Goal: Navigation & Orientation: Find specific page/section

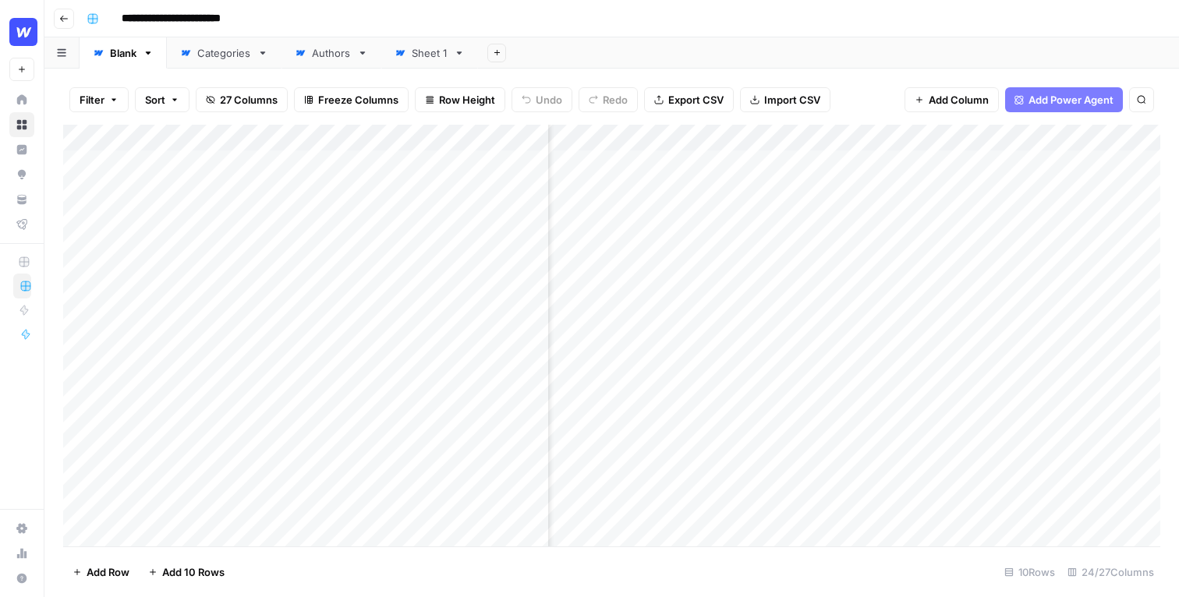
scroll to position [0, 73]
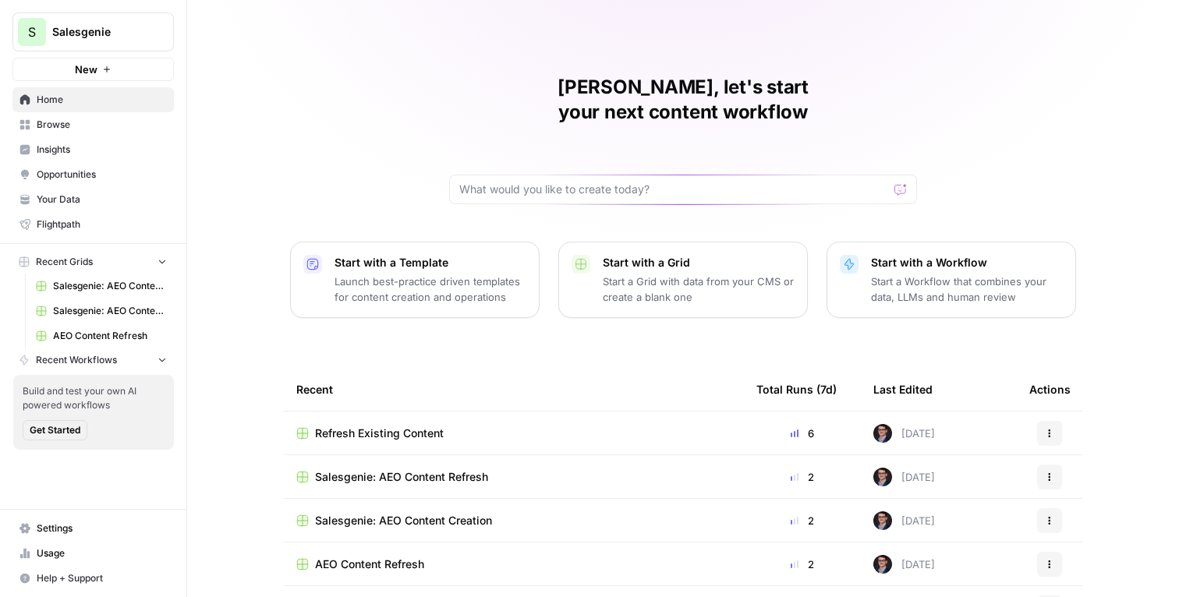
click at [83, 171] on span "Opportunities" at bounding box center [102, 175] width 130 height 14
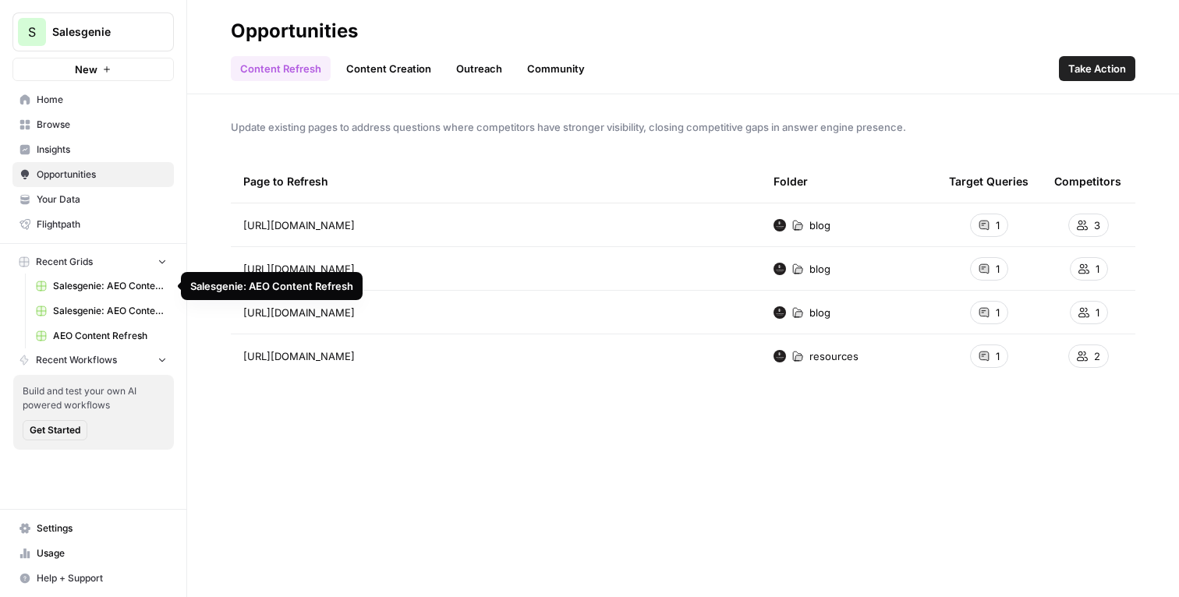
click at [122, 288] on span "Salesgenie: AEO Content Refresh" at bounding box center [110, 286] width 114 height 14
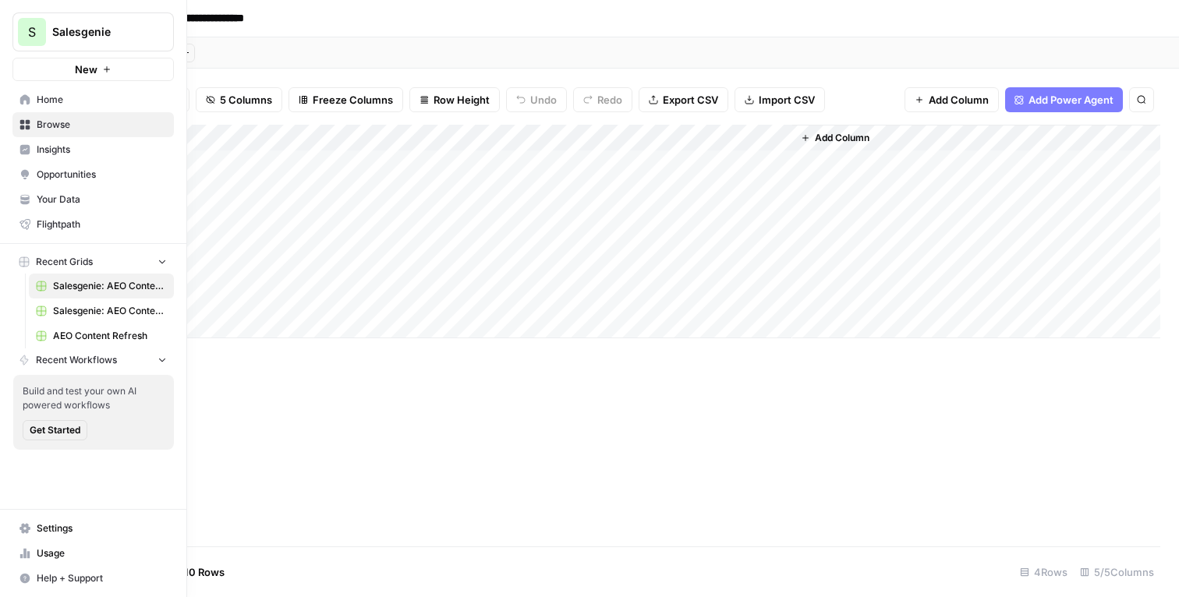
click at [94, 315] on span "Salesgenie: AEO Content Creation" at bounding box center [110, 311] width 114 height 14
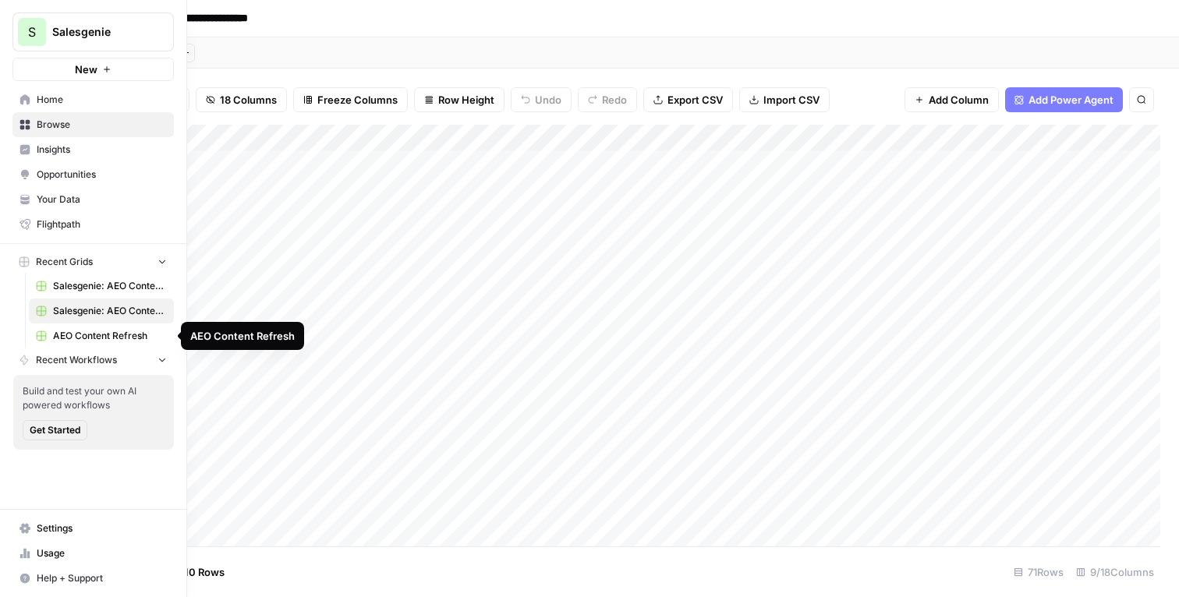
click at [93, 332] on span "AEO Content Refresh" at bounding box center [110, 336] width 114 height 14
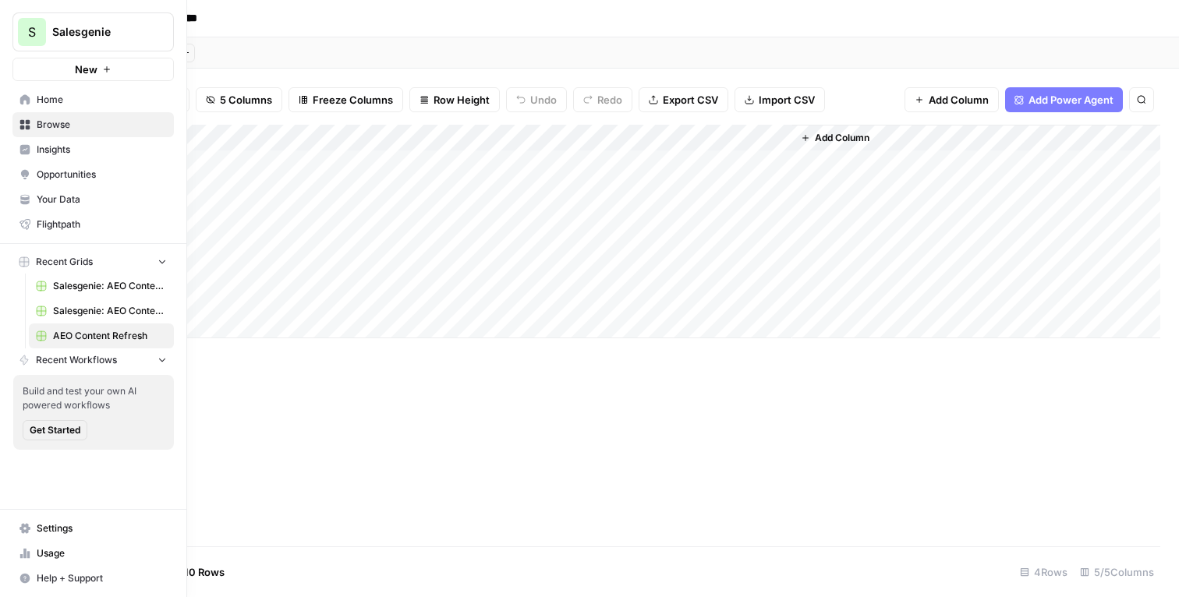
click at [102, 314] on span "Salesgenie: AEO Content Creation" at bounding box center [110, 311] width 114 height 14
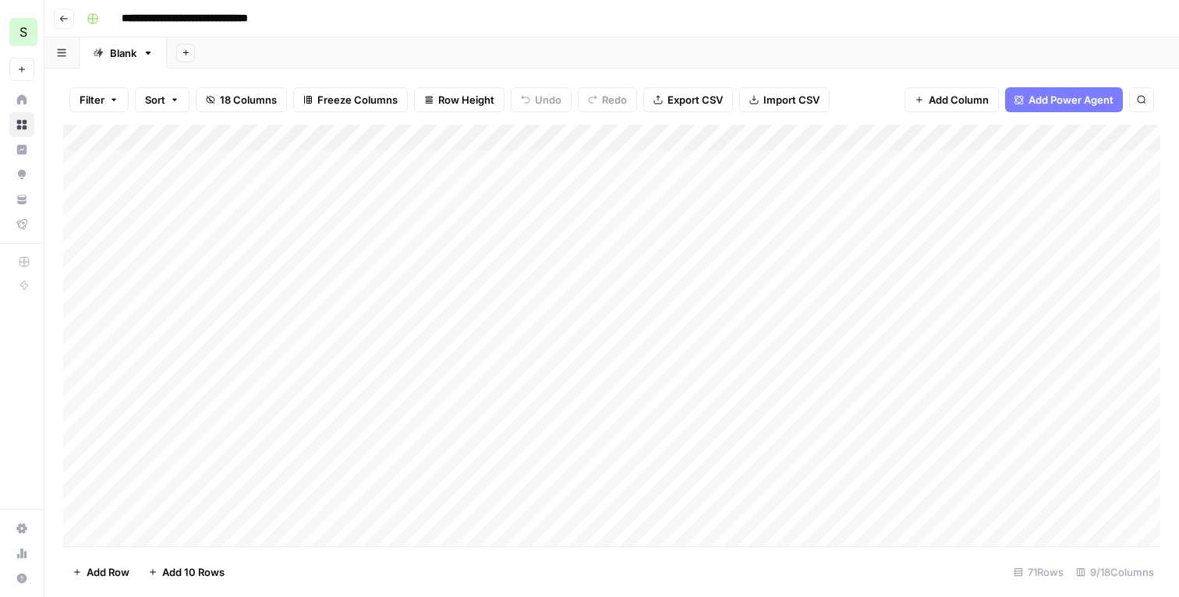
click at [1003, 140] on div "Add Column" at bounding box center [611, 336] width 1097 height 422
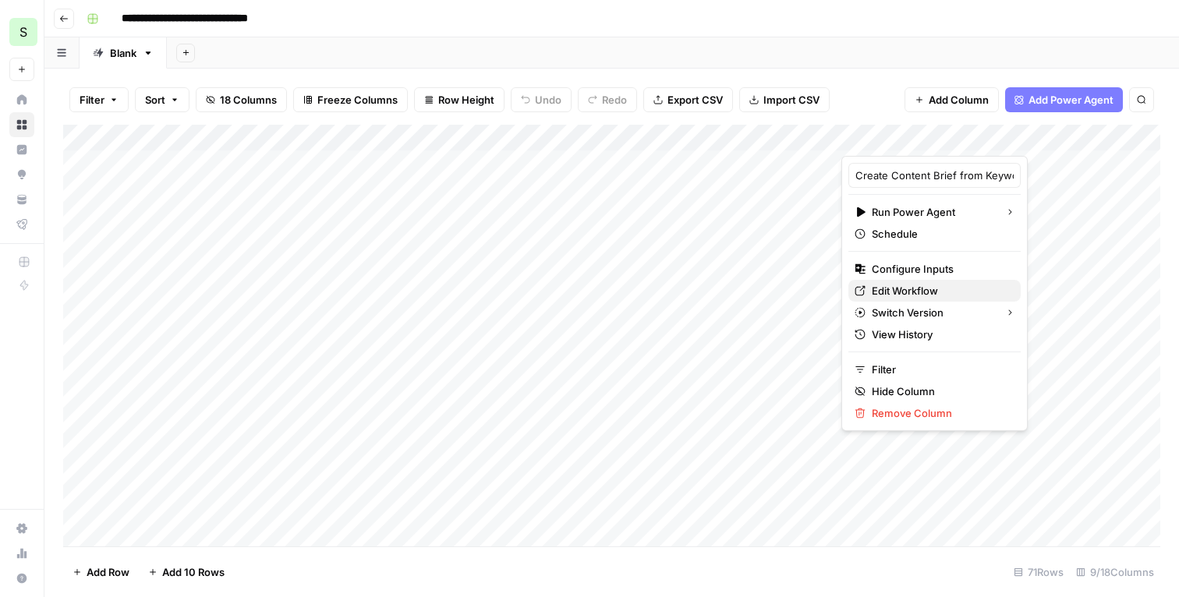
click at [918, 294] on span "Edit Workflow" at bounding box center [940, 291] width 136 height 16
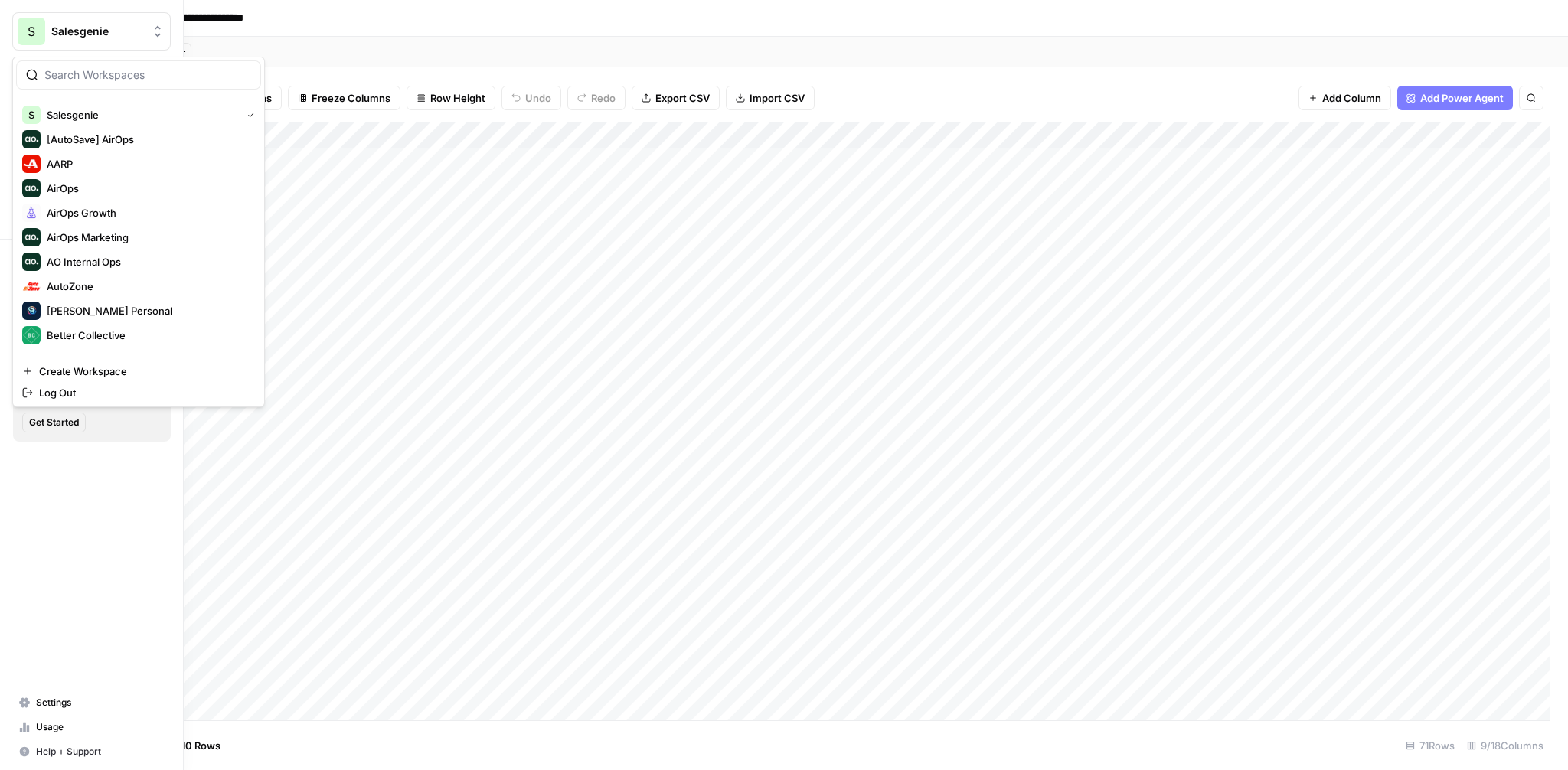
click at [95, 36] on span "Salesgenie" at bounding box center [97, 31] width 92 height 16
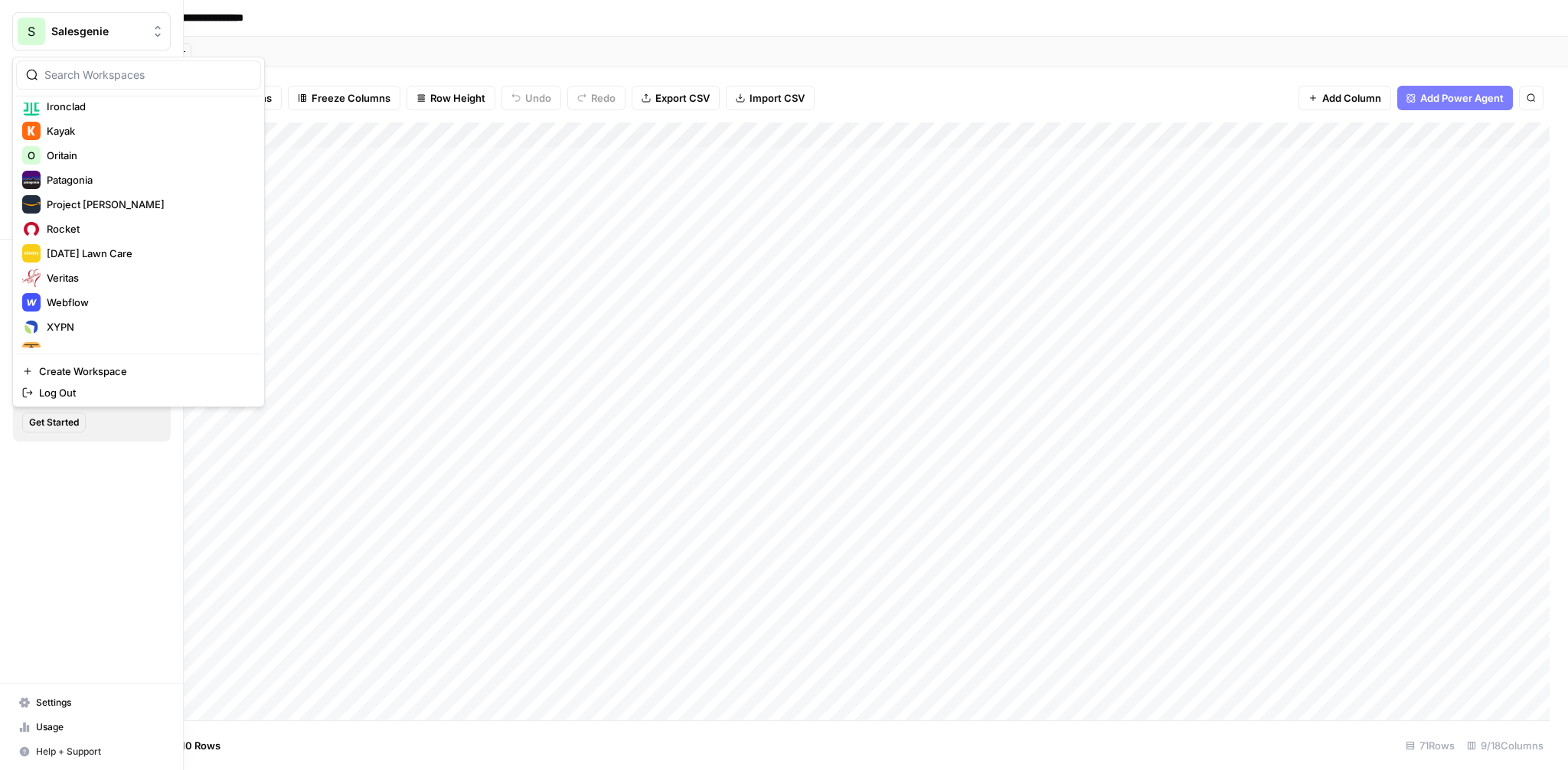
scroll to position [515, 0]
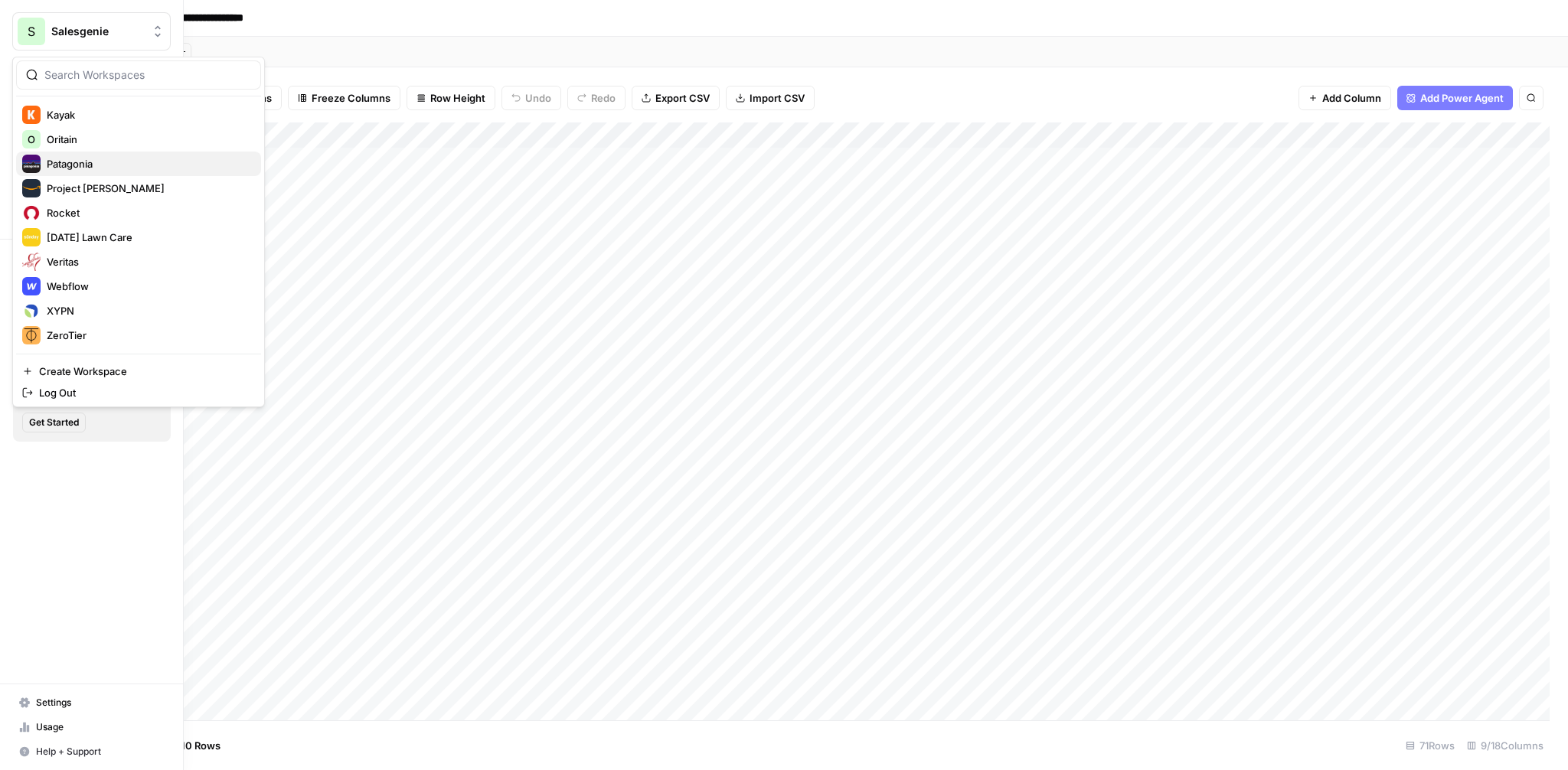
click at [112, 174] on button "Patagonia" at bounding box center [137, 163] width 244 height 25
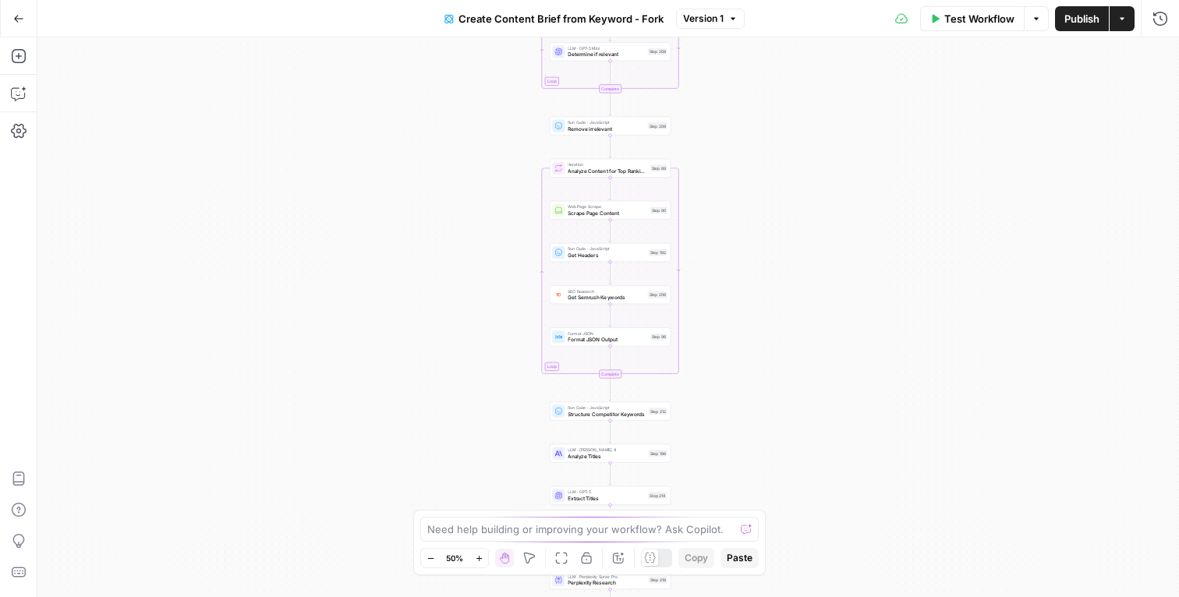
drag, startPoint x: 743, startPoint y: 189, endPoint x: 745, endPoint y: 272, distance: 82.7
click at [745, 272] on div "Workflow Set Inputs Inputs Google Search Perform Google Search Step 51 Loop Ite…" at bounding box center [607, 317] width 1141 height 560
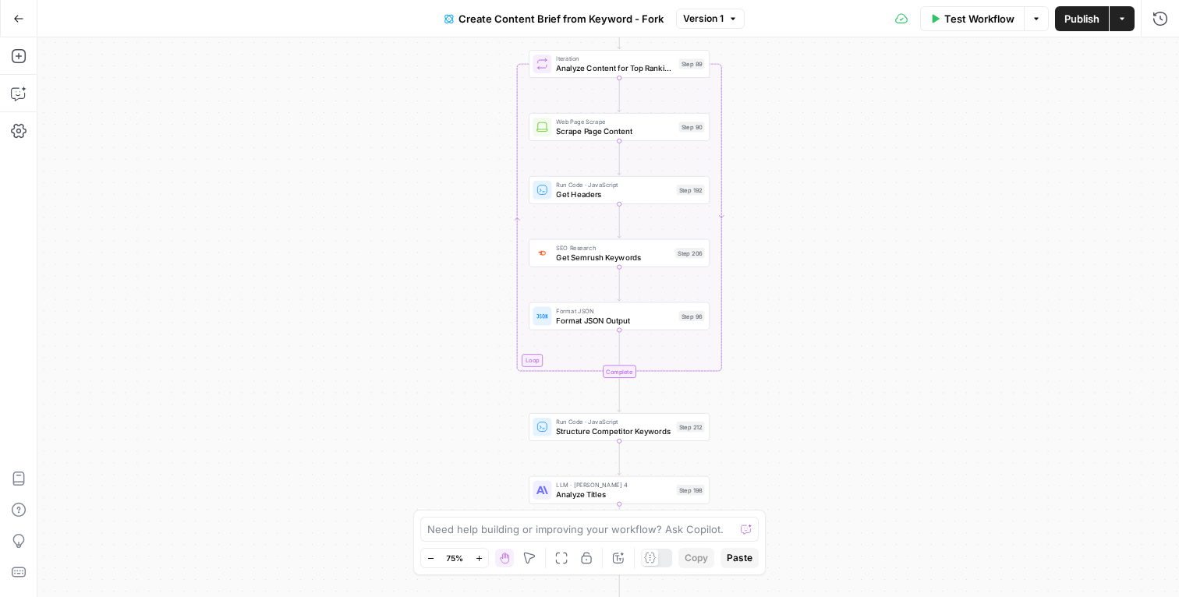
drag, startPoint x: 734, startPoint y: 283, endPoint x: 804, endPoint y: 233, distance: 86.1
click at [804, 232] on div "Workflow Set Inputs Inputs Google Search Perform Google Search Step 51 Loop Ite…" at bounding box center [607, 317] width 1141 height 560
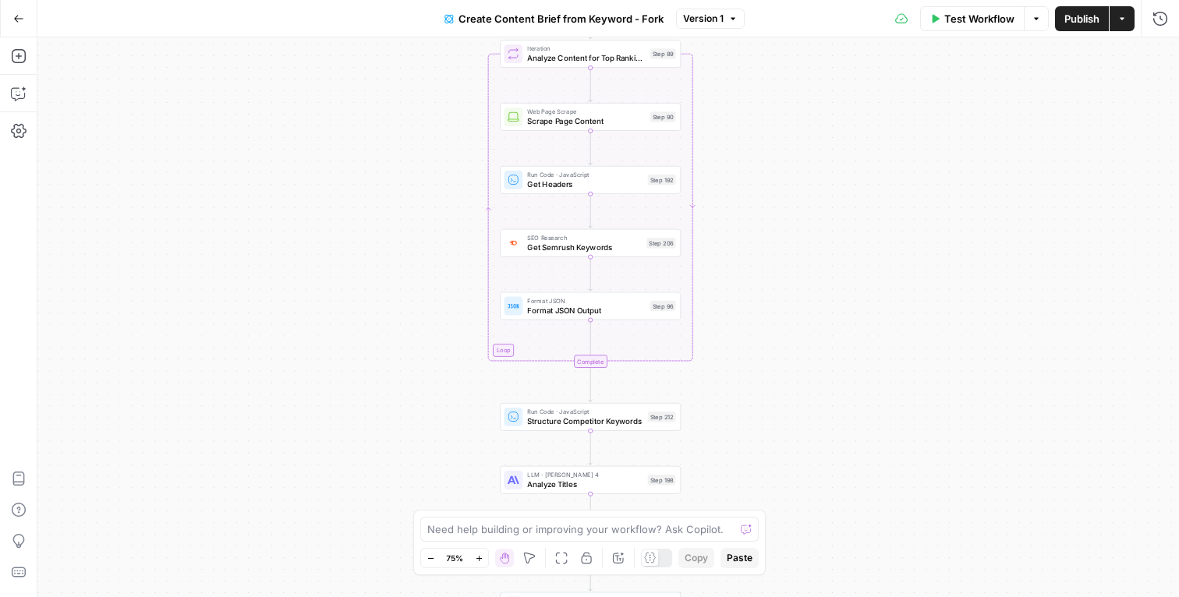
drag, startPoint x: 798, startPoint y: 235, endPoint x: 770, endPoint y: 230, distance: 28.6
click at [770, 229] on div "Workflow Set Inputs Inputs Google Search Perform Google Search Step 51 Loop Ite…" at bounding box center [607, 317] width 1141 height 560
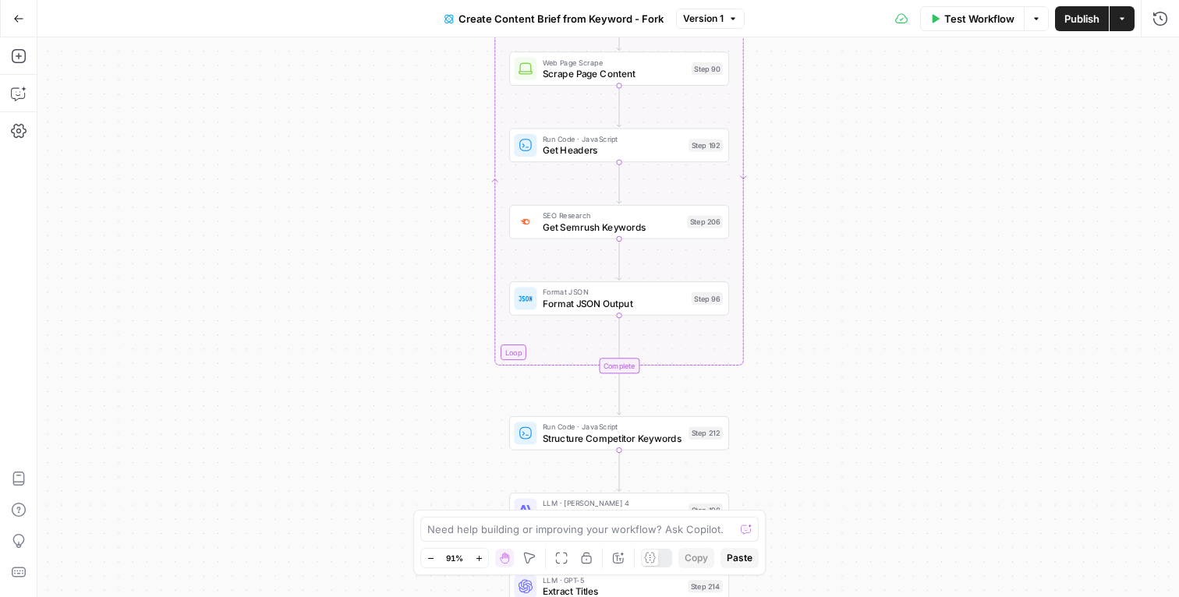
drag, startPoint x: 759, startPoint y: 306, endPoint x: 822, endPoint y: 298, distance: 64.4
click at [822, 298] on div "Workflow Set Inputs Inputs Google Search Perform Google Search Step 51 Loop Ite…" at bounding box center [607, 317] width 1141 height 560
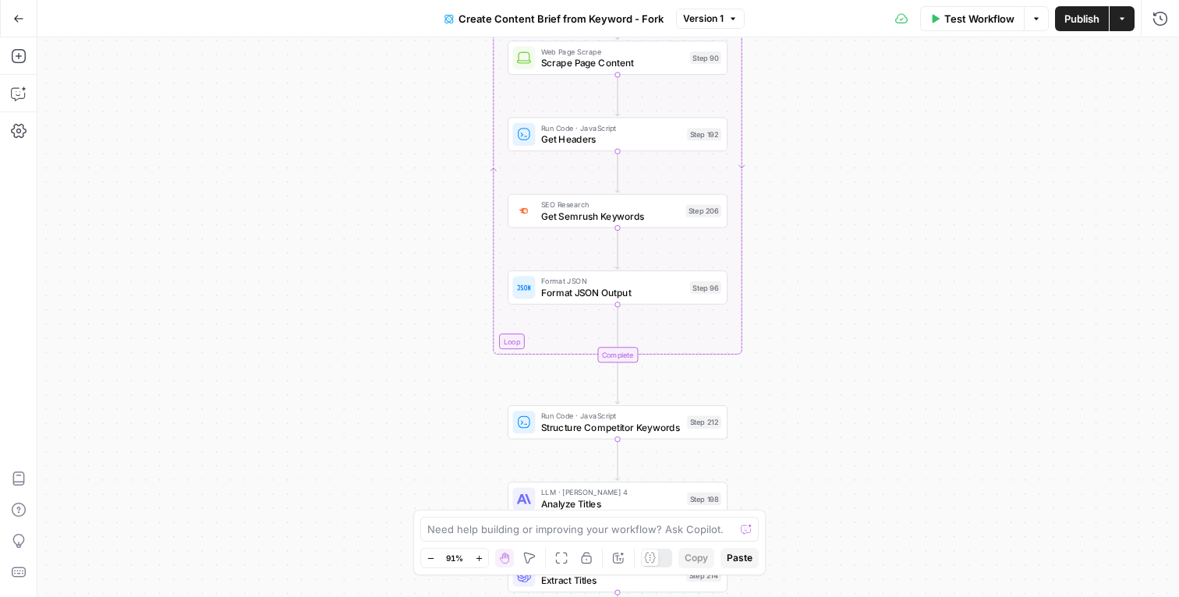
drag, startPoint x: 784, startPoint y: 493, endPoint x: 781, endPoint y: 482, distance: 11.9
click at [781, 482] on div "Workflow Set Inputs Inputs Google Search Perform Google Search Step 51 Loop Ite…" at bounding box center [607, 317] width 1141 height 560
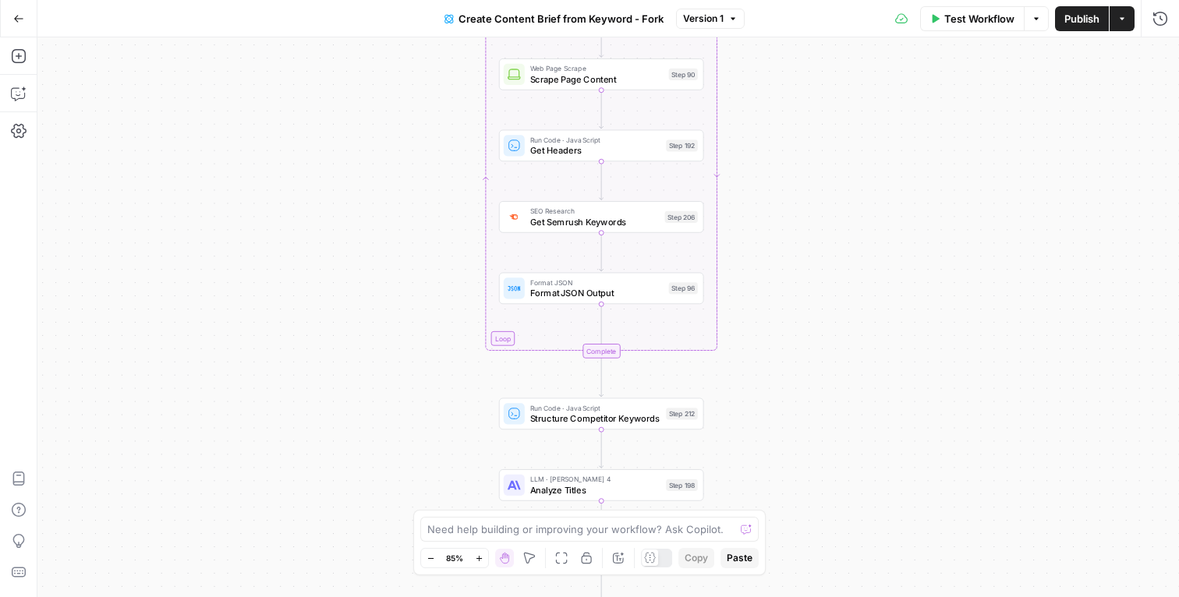
drag, startPoint x: 845, startPoint y: 299, endPoint x: 815, endPoint y: 299, distance: 30.4
click at [815, 299] on div "Workflow Set Inputs Inputs Google Search Perform Google Search Step 51 Loop Ite…" at bounding box center [607, 317] width 1141 height 560
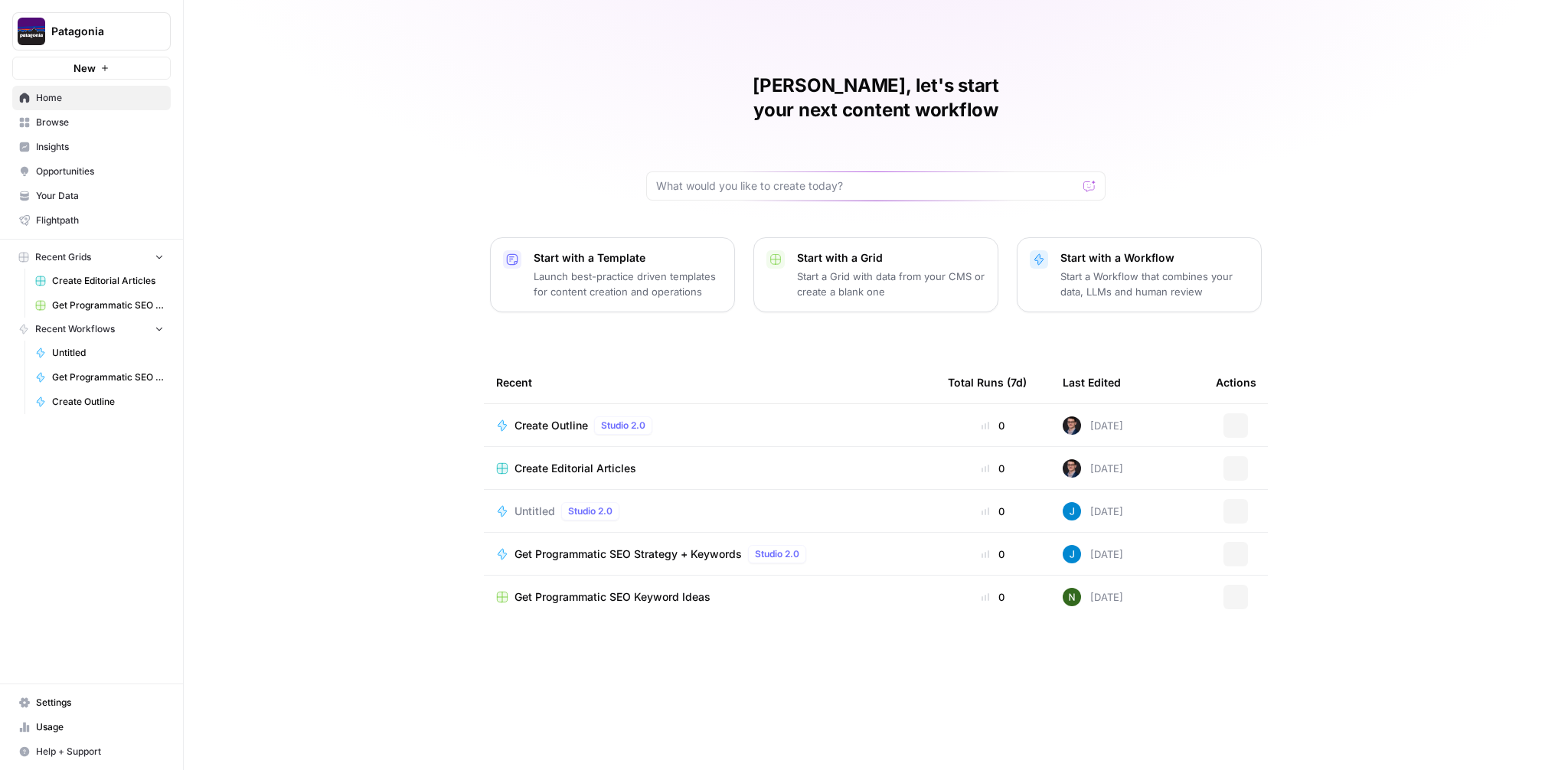
click at [117, 31] on span "Patagonia" at bounding box center [97, 31] width 92 height 16
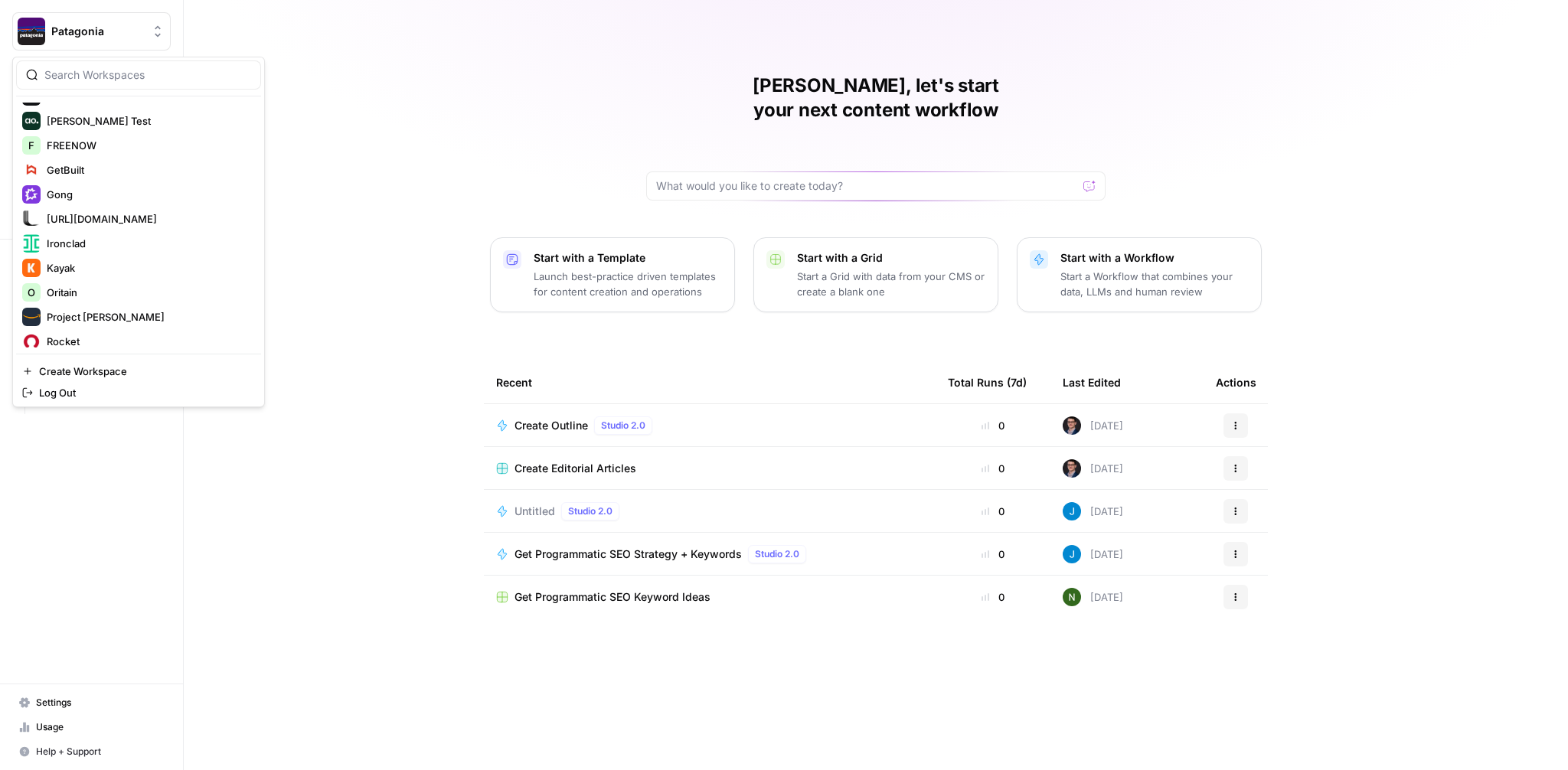
scroll to position [468, 0]
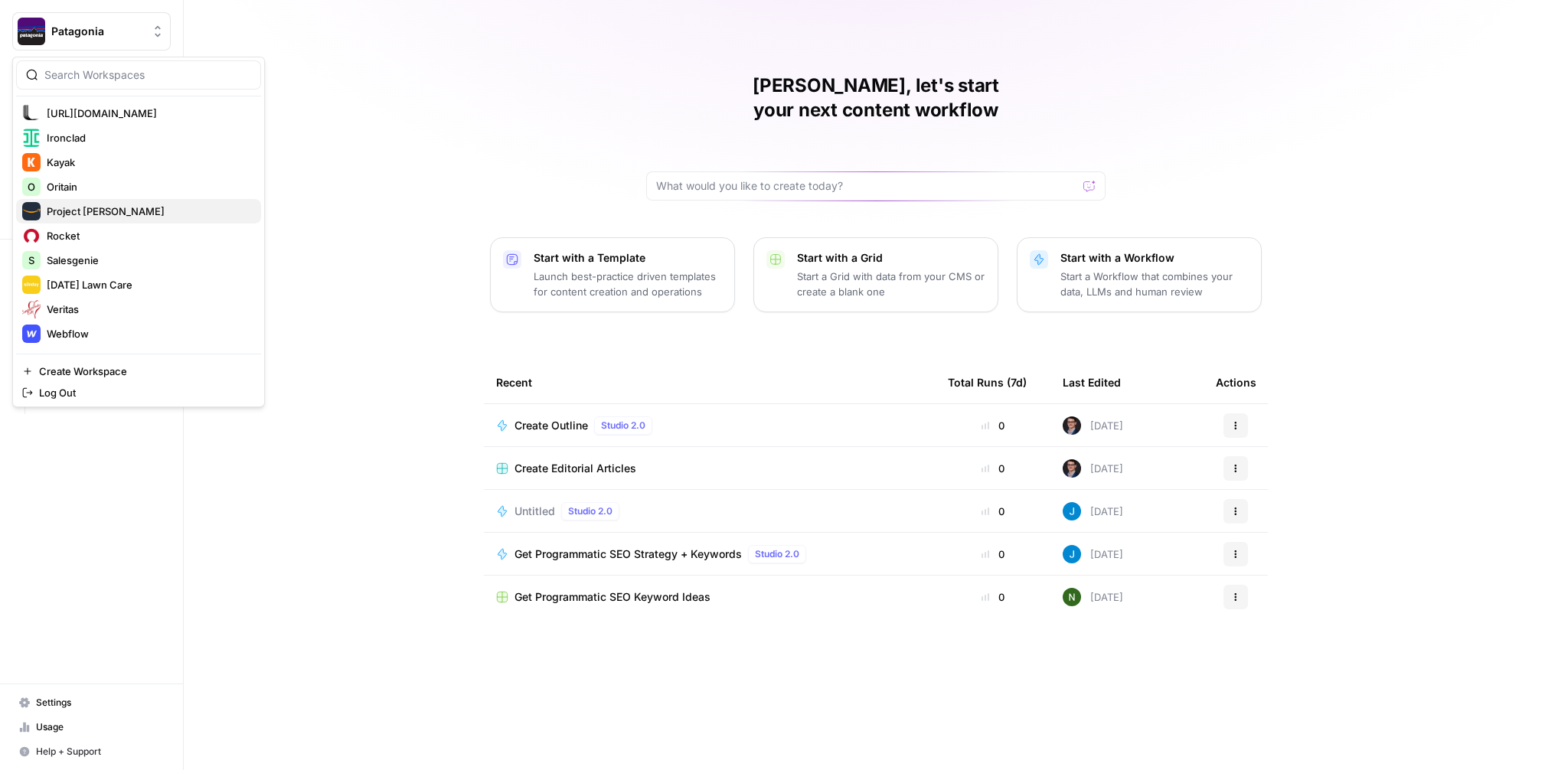
click at [79, 210] on span "Project [PERSON_NAME]" at bounding box center [148, 211] width 202 height 16
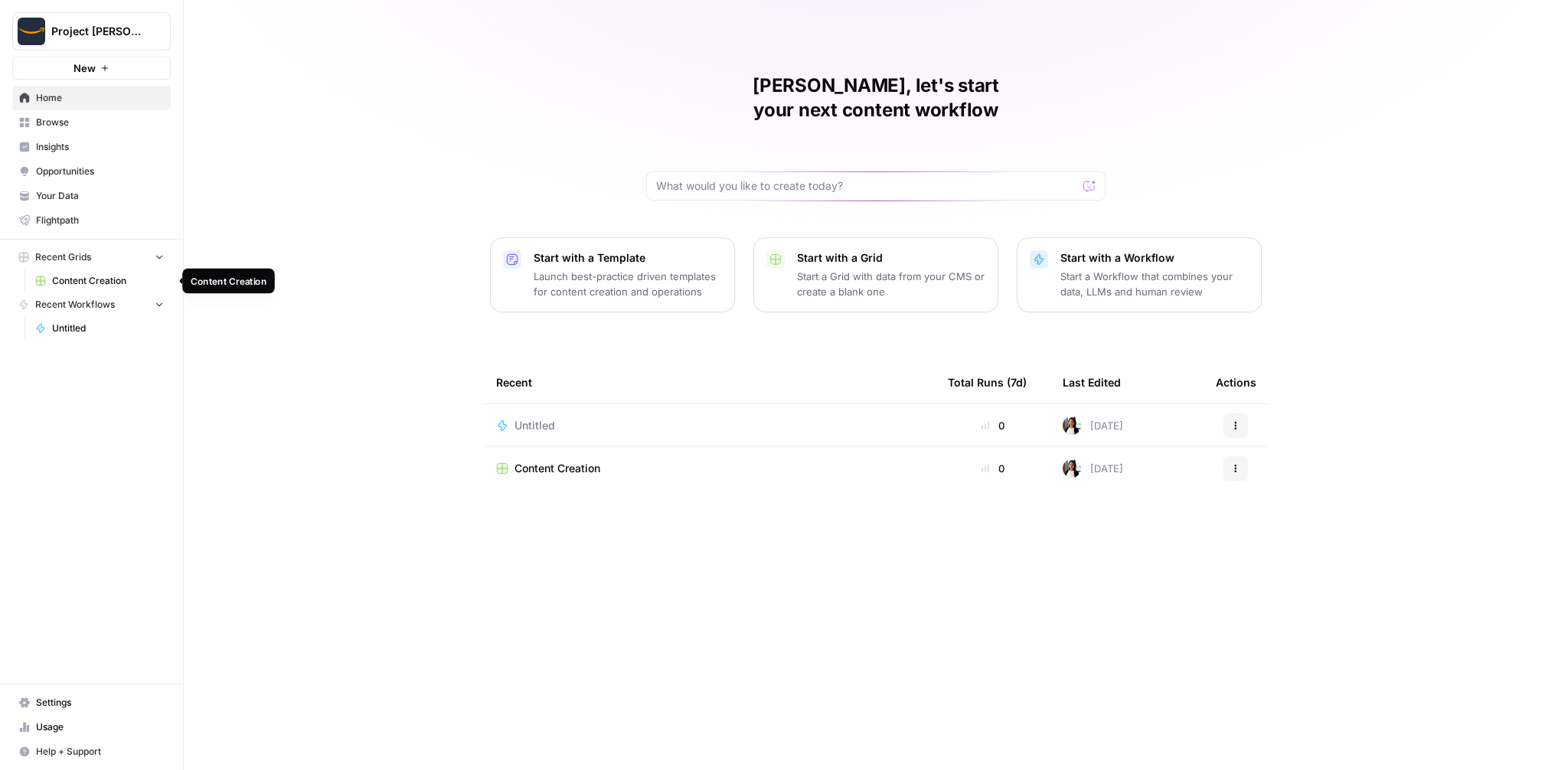
click at [102, 276] on span "Content Creation" at bounding box center [108, 281] width 112 height 14
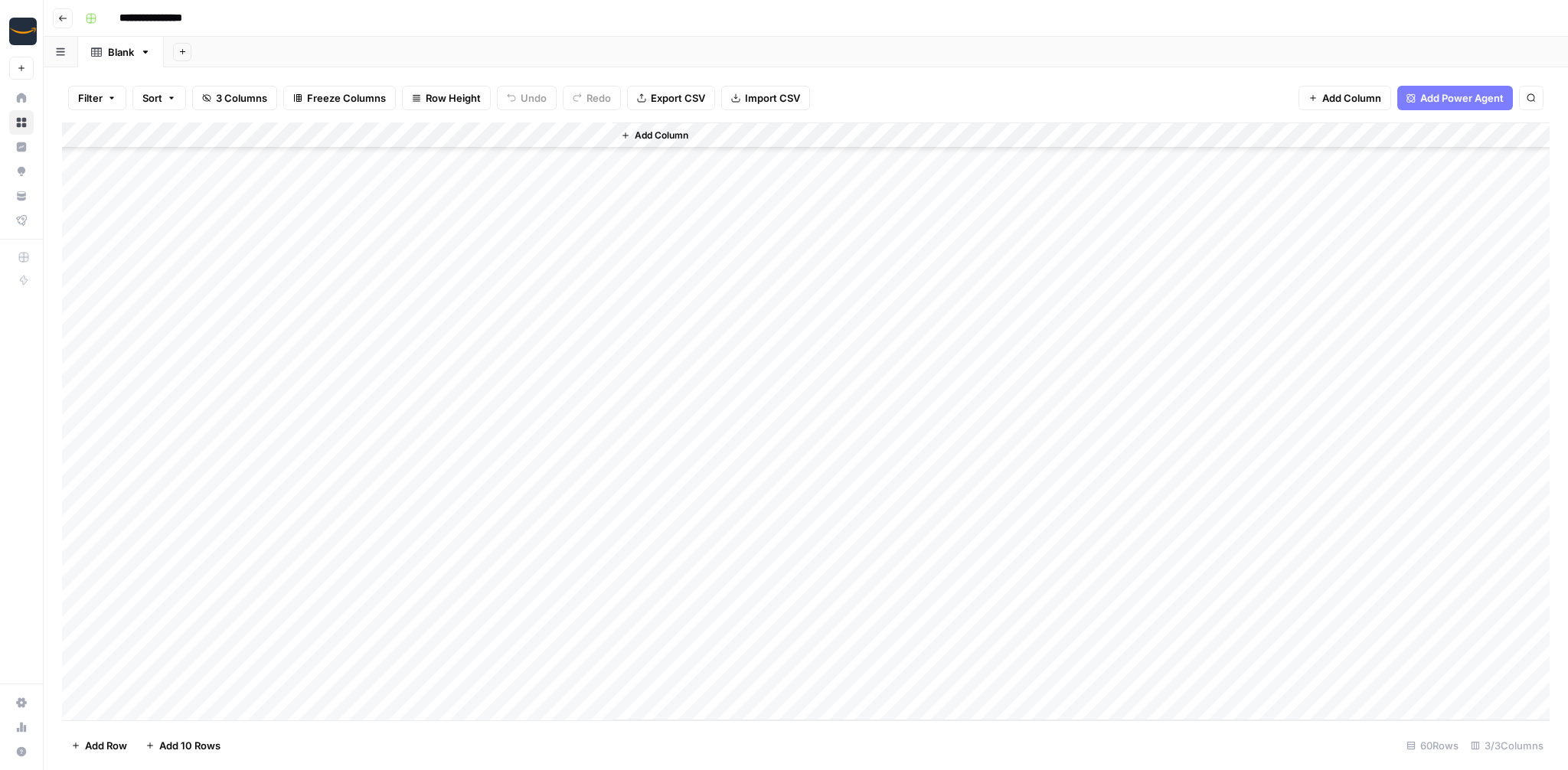
scroll to position [376, 0]
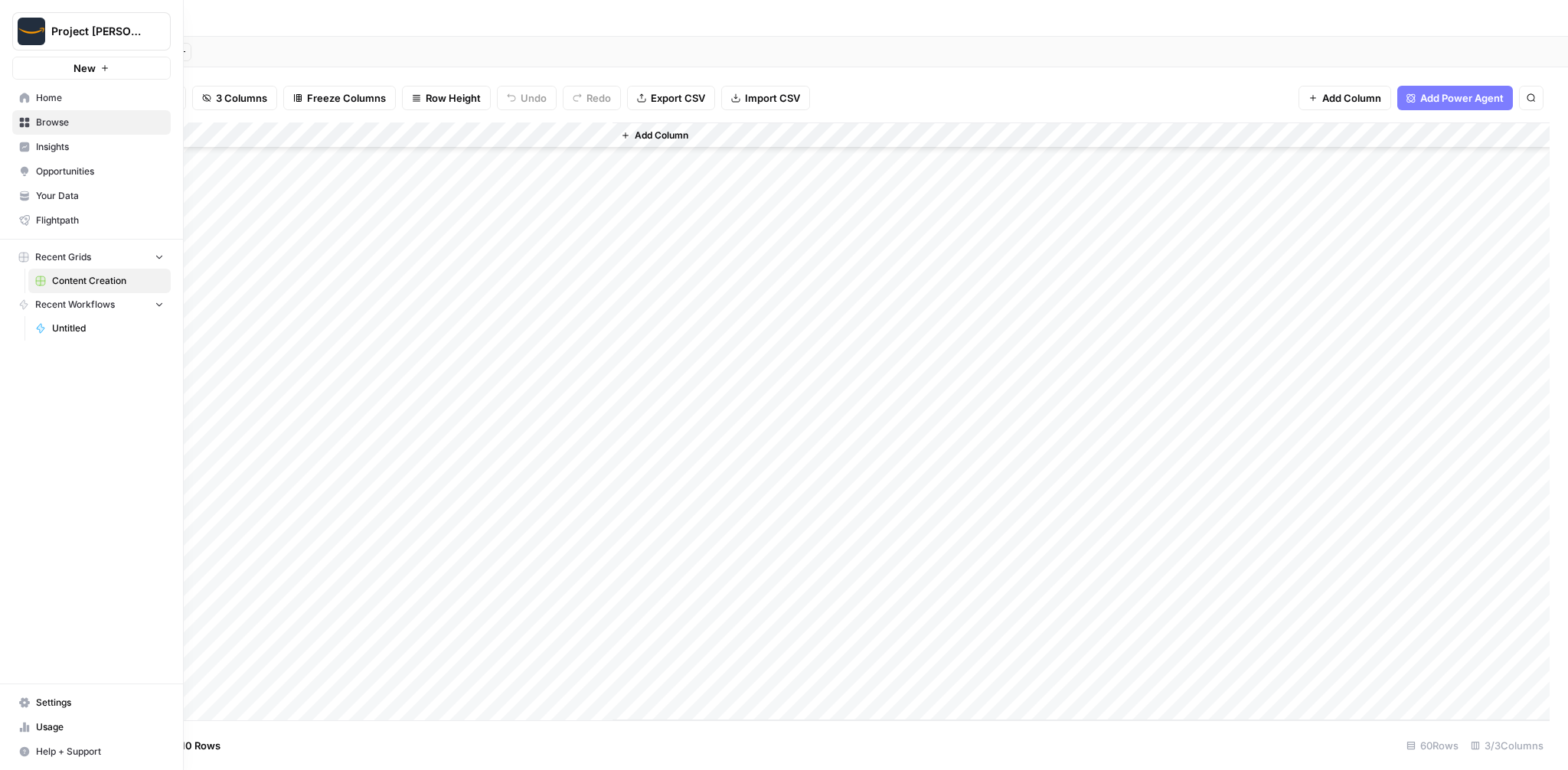
click at [57, 325] on span "Untitled" at bounding box center [108, 328] width 112 height 14
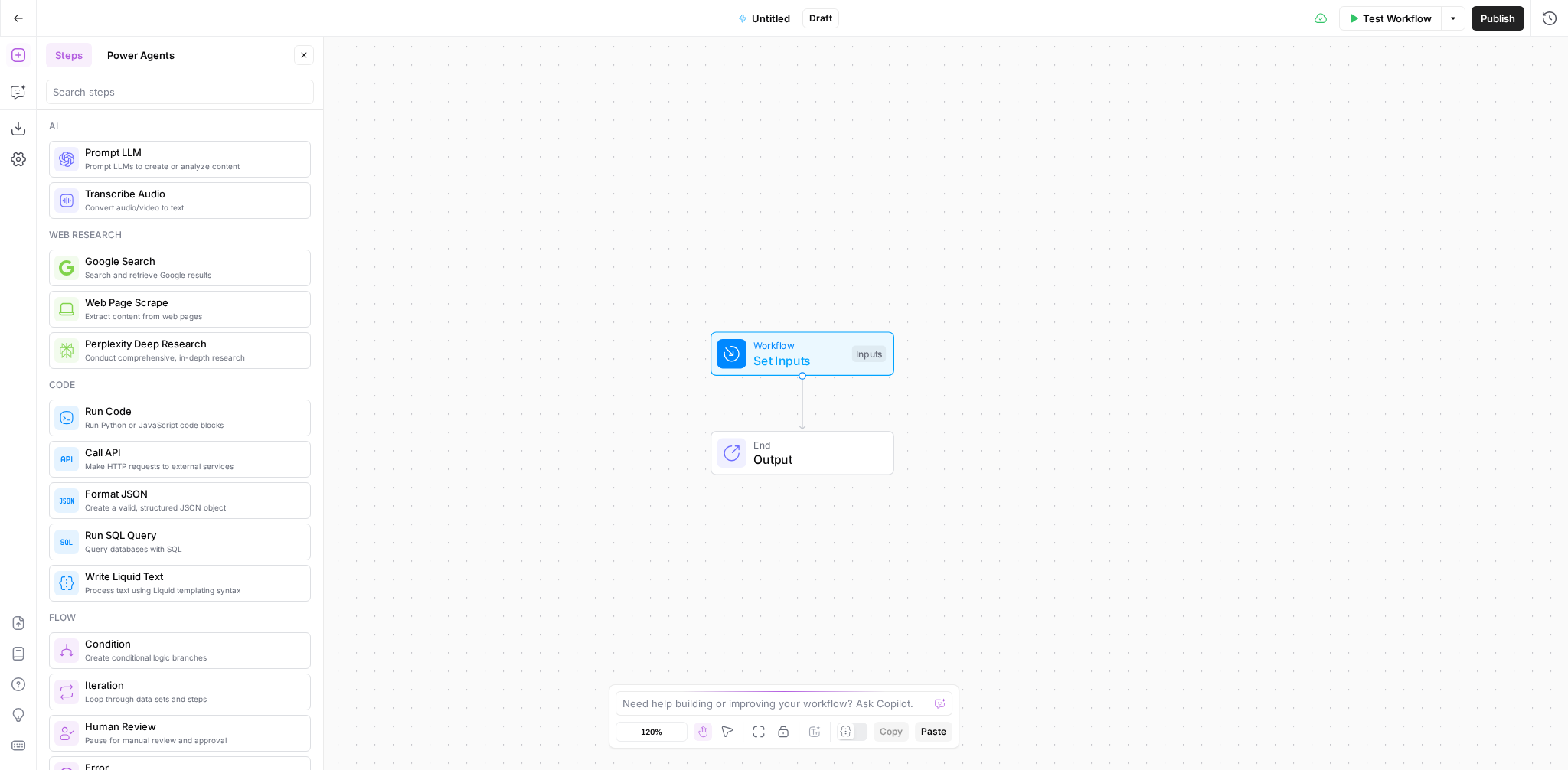
click at [14, 20] on icon "button" at bounding box center [18, 18] width 11 height 11
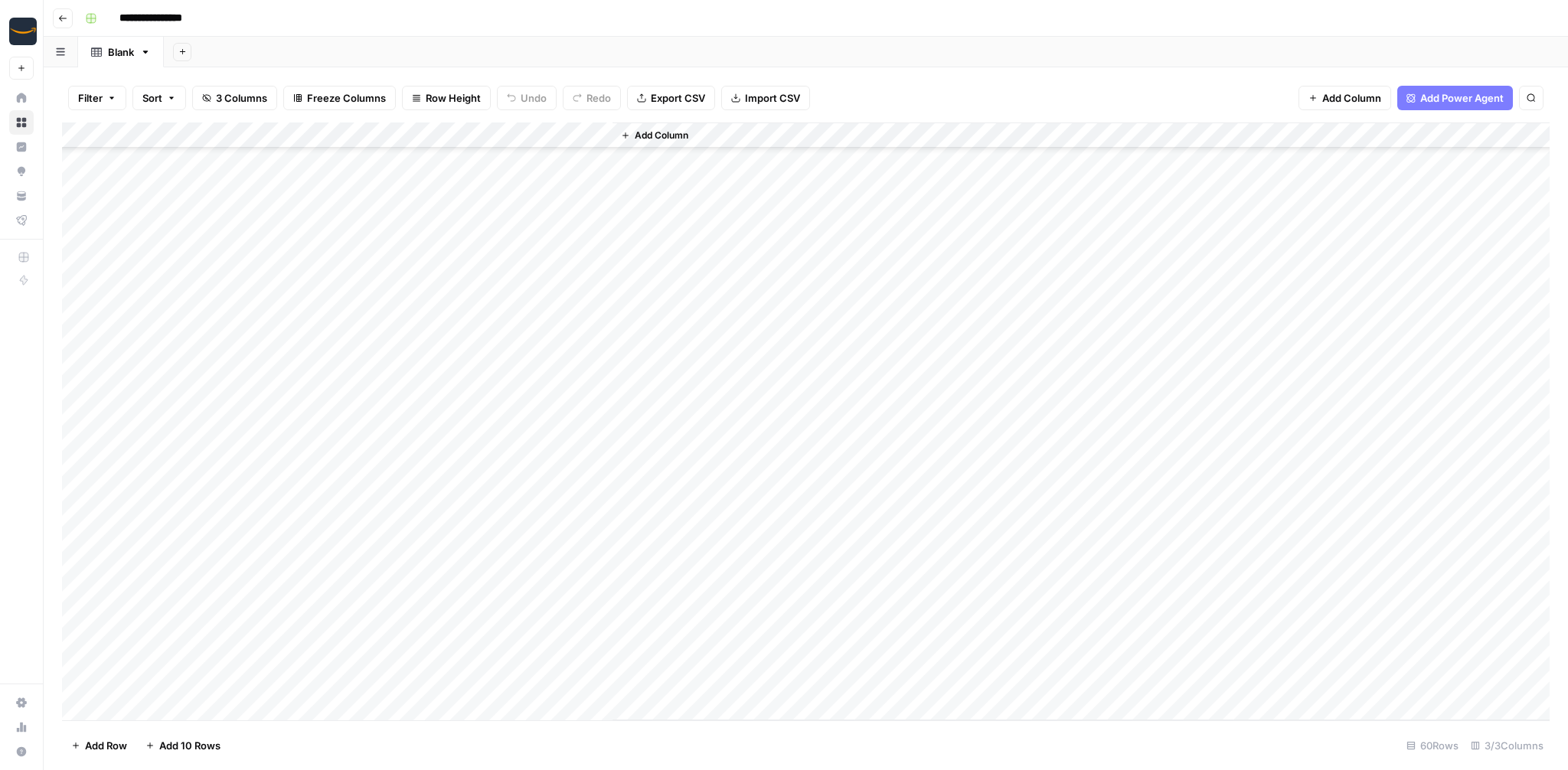
scroll to position [502, 0]
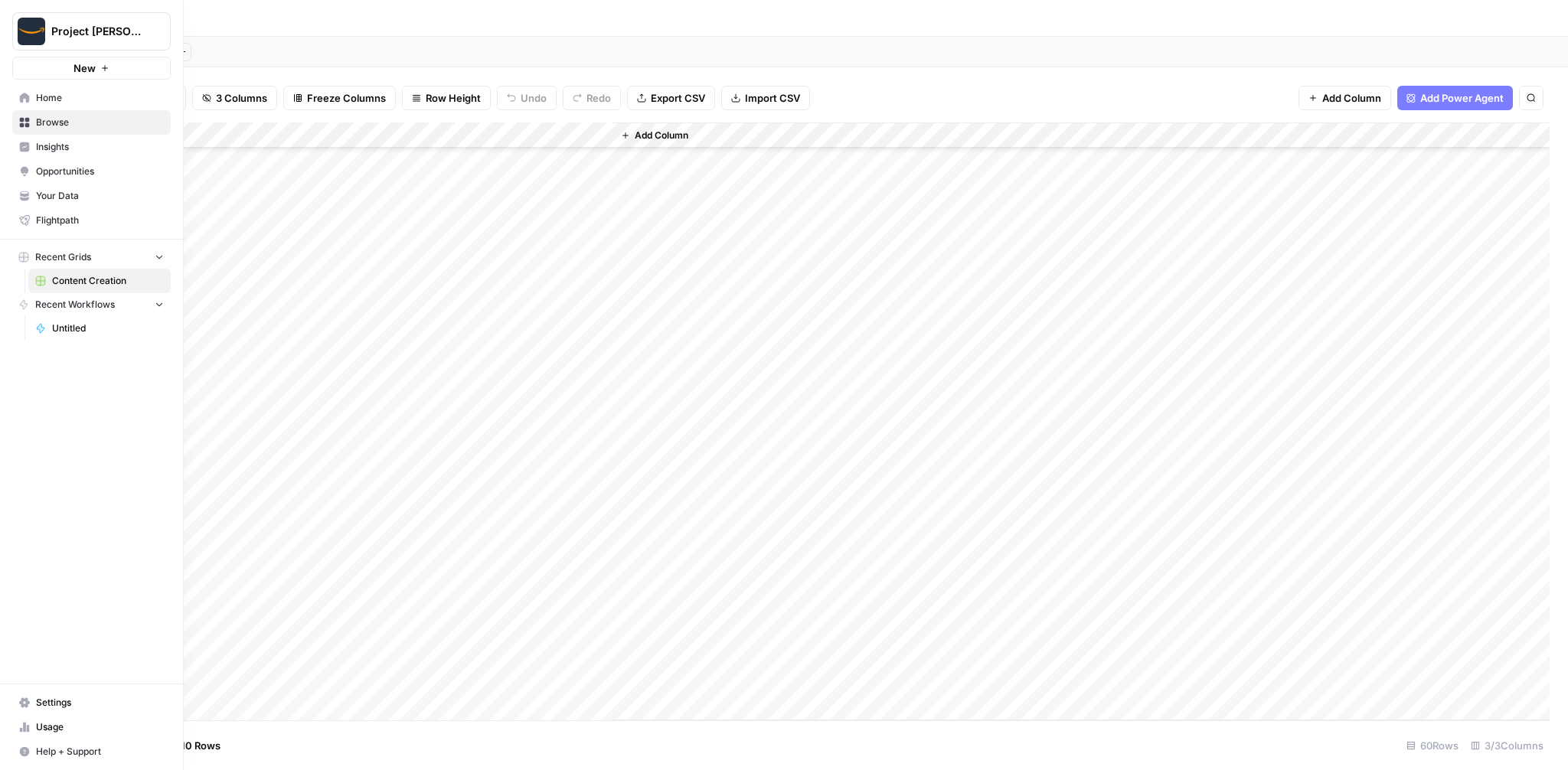
click at [187, 28] on icon "button" at bounding box center [186, 30] width 11 height 11
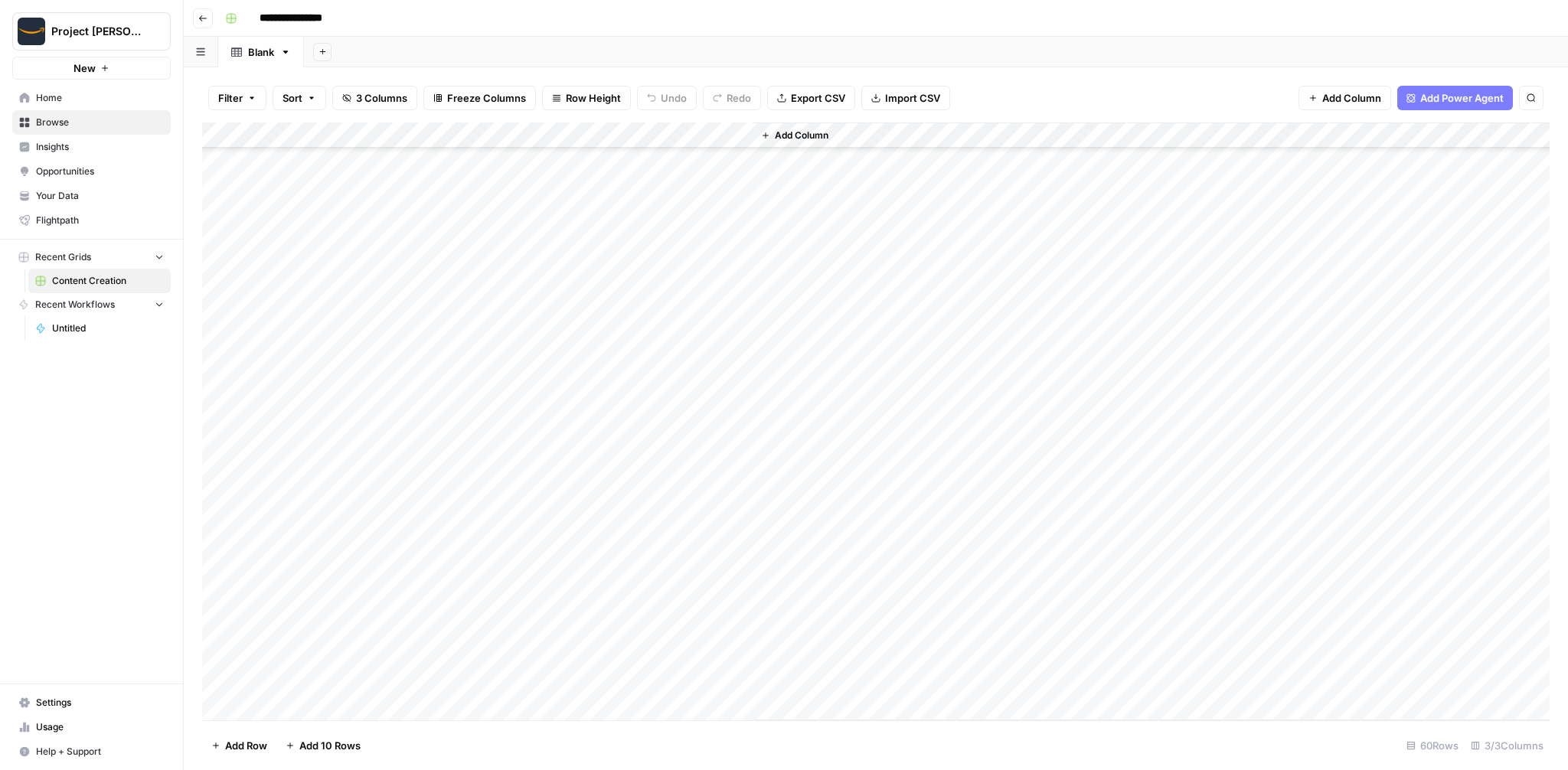
click at [1034, 45] on div "Add Sheet" at bounding box center [936, 51] width 1264 height 30
